Goal: Task Accomplishment & Management: Complete application form

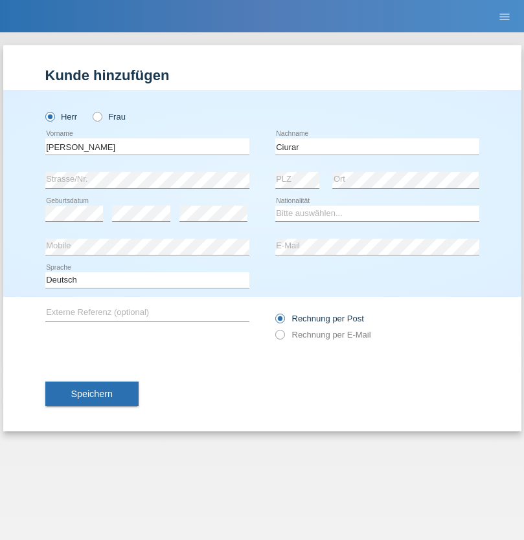
type input "Ciurar"
select select "CH"
radio input "true"
click at [147, 146] on input "text" at bounding box center [147, 147] width 204 height 16
type input "A"
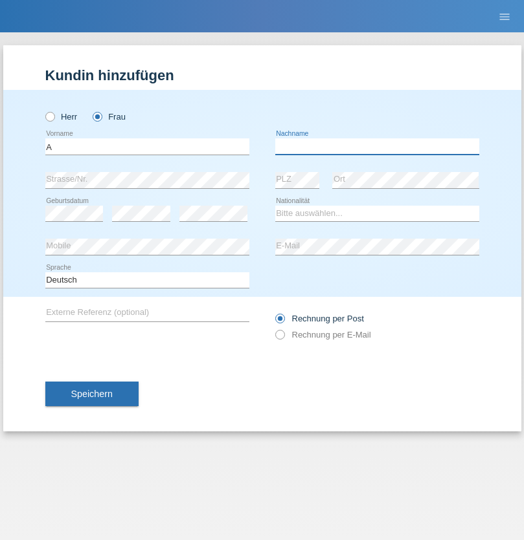
click at [377, 146] on input "text" at bounding box center [377, 147] width 204 height 16
type input "[PERSON_NAME]"
select select "CH"
